Goal: Navigation & Orientation: Find specific page/section

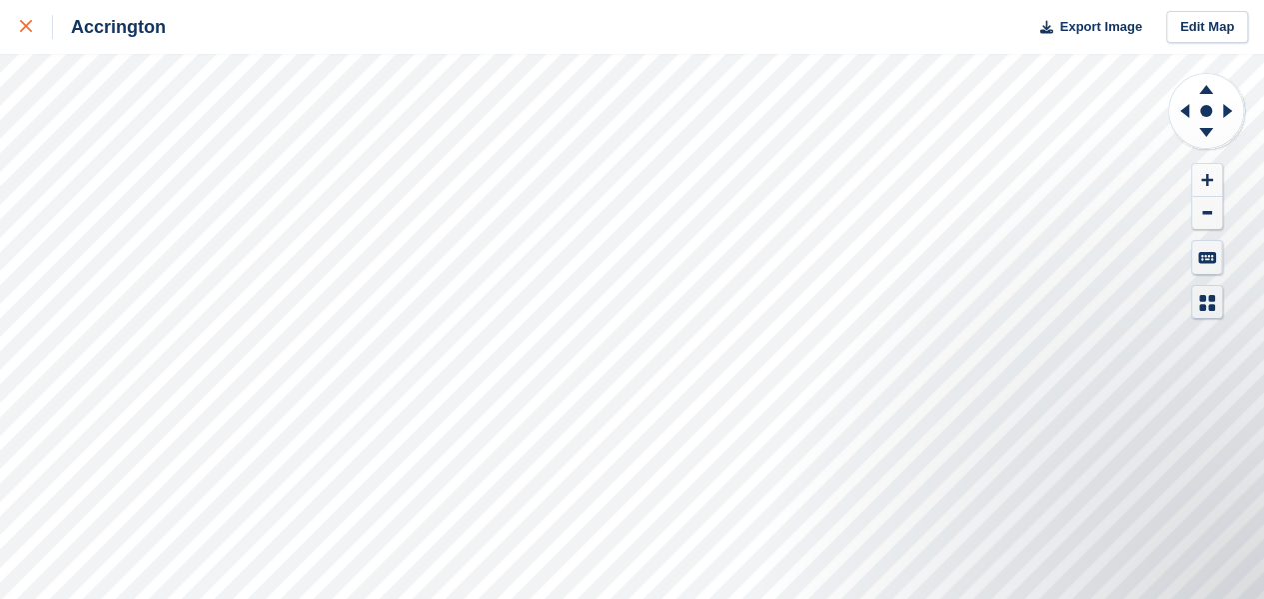
click at [24, 18] on div at bounding box center [36, 27] width 33 height 24
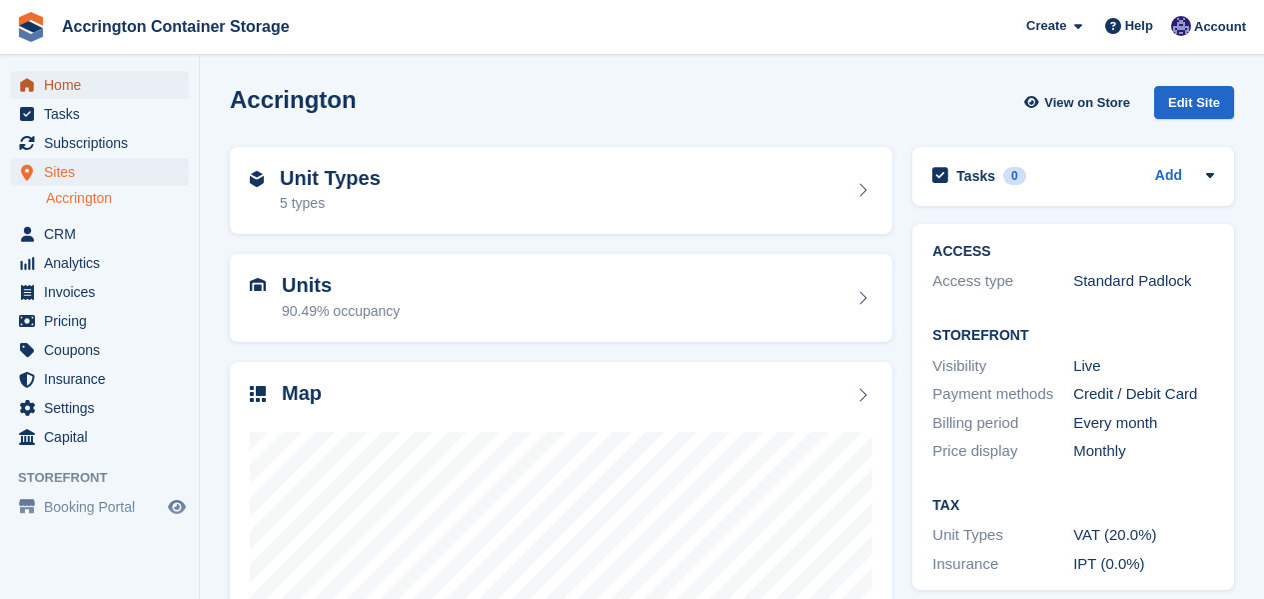
click at [74, 93] on span "Home" at bounding box center [104, 85] width 120 height 28
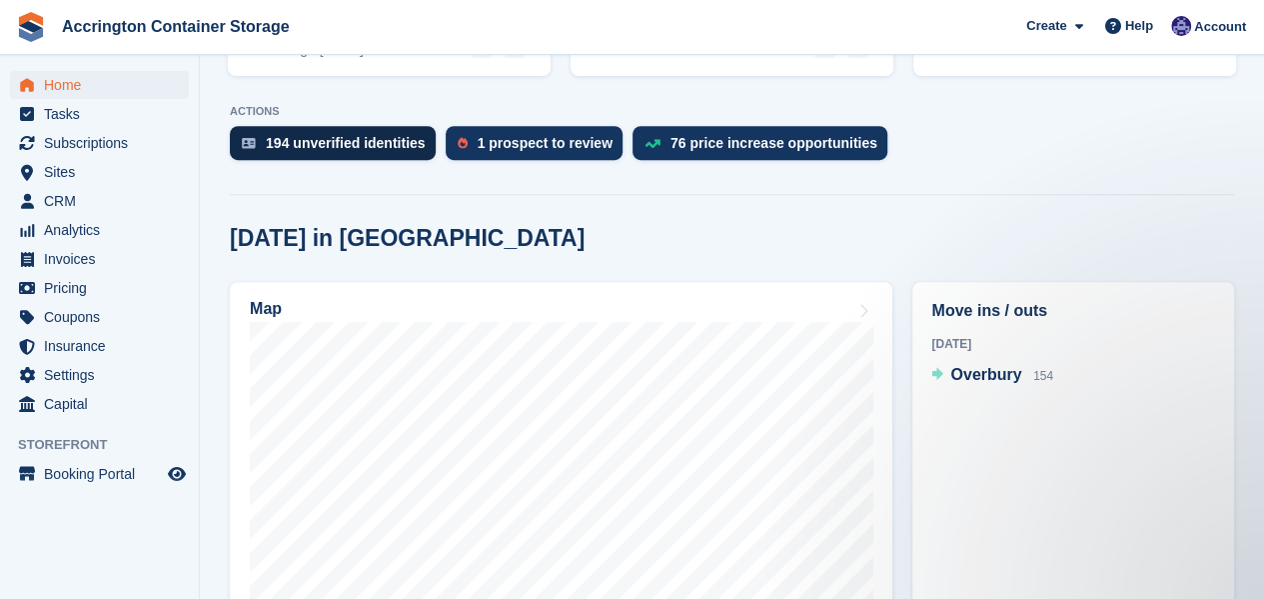
scroll to position [399, 0]
